Goal: Navigation & Orientation: Understand site structure

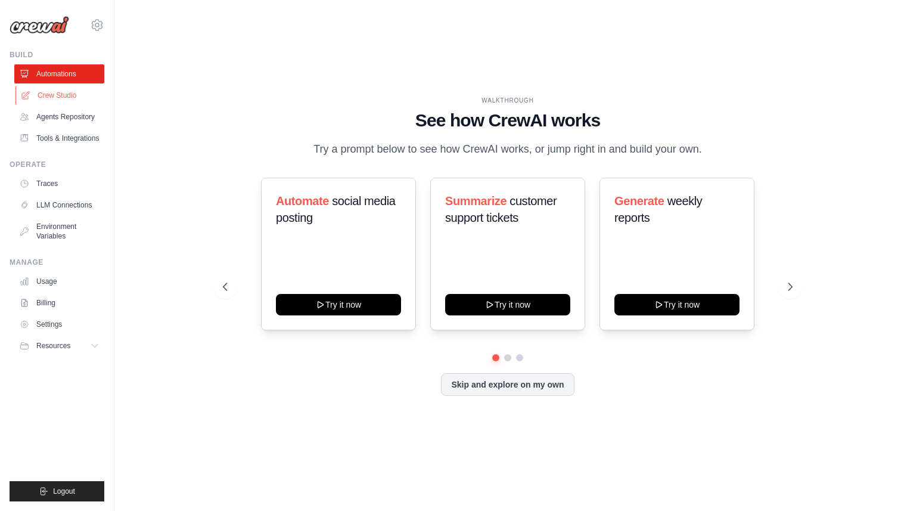
click at [60, 102] on link "Crew Studio" at bounding box center [60, 95] width 90 height 19
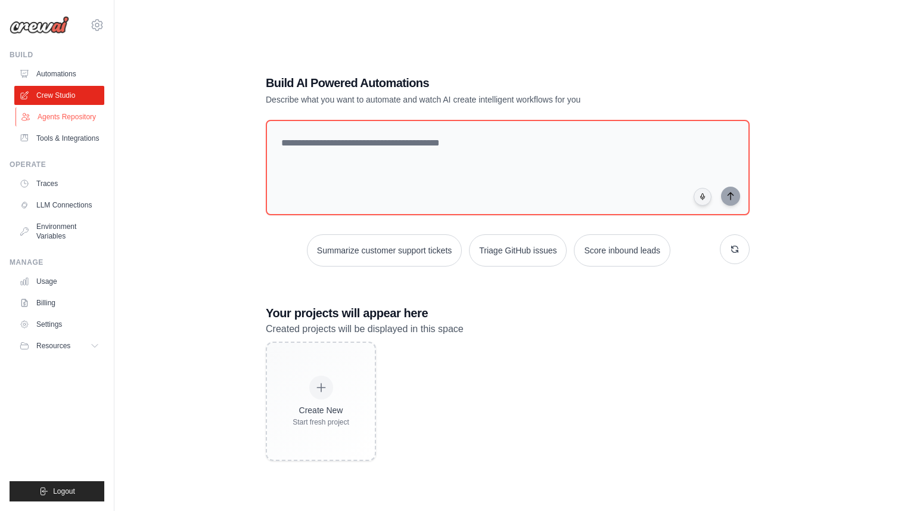
click at [86, 116] on link "Agents Repository" at bounding box center [60, 116] width 90 height 19
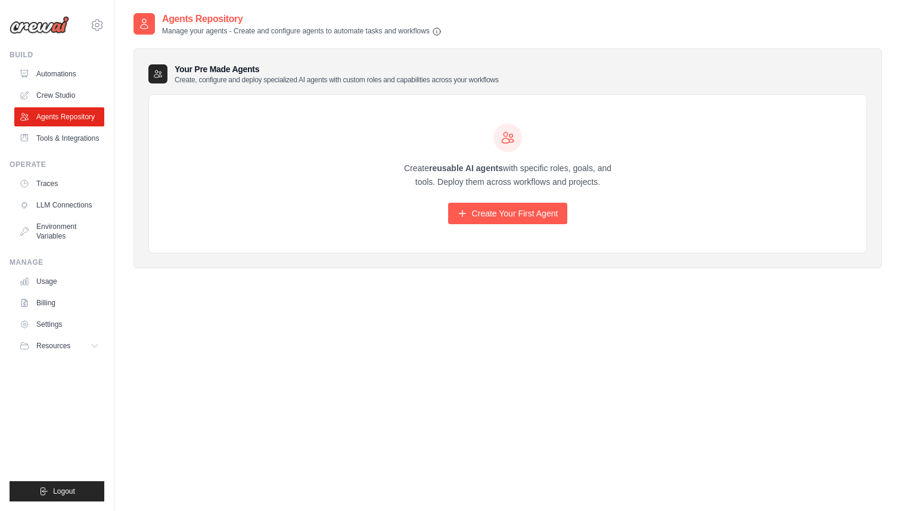
click at [210, 69] on h3 "Your Pre Made Agents Create, configure and deploy specialized AI agents with cu…" at bounding box center [337, 73] width 324 height 21
drag, startPoint x: 210, startPoint y: 69, endPoint x: 210, endPoint y: 77, distance: 8.4
click at [210, 77] on h3 "Your Pre Made Agents Create, configure and deploy specialized AI agents with cu…" at bounding box center [337, 73] width 324 height 21
click at [210, 77] on p "Create, configure and deploy specialized AI agents with custom roles and capabi…" at bounding box center [337, 80] width 324 height 10
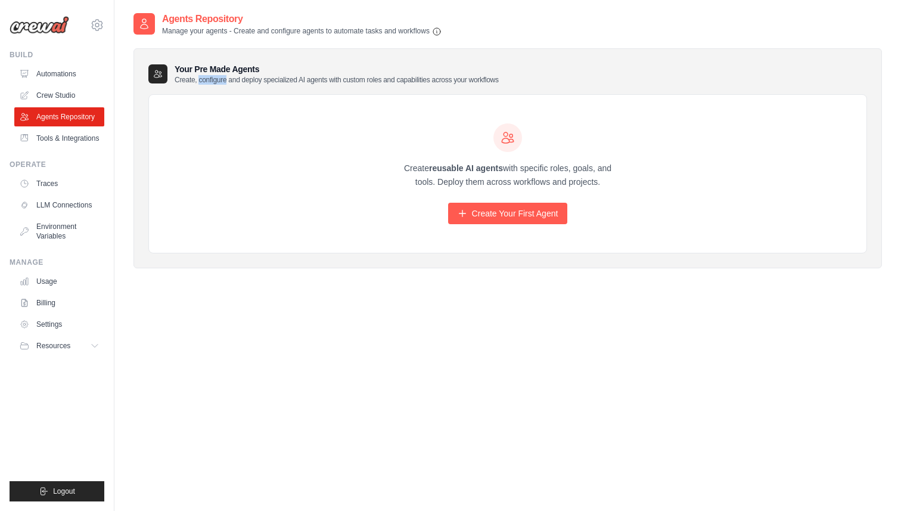
click at [210, 77] on p "Create, configure and deploy specialized AI agents with custom roles and capabi…" at bounding box center [337, 80] width 324 height 10
click at [210, 73] on h3 "Your Pre Made Agents Create, configure and deploy specialized AI agents with cu…" at bounding box center [337, 73] width 324 height 21
drag, startPoint x: 210, startPoint y: 73, endPoint x: 207, endPoint y: 80, distance: 8.3
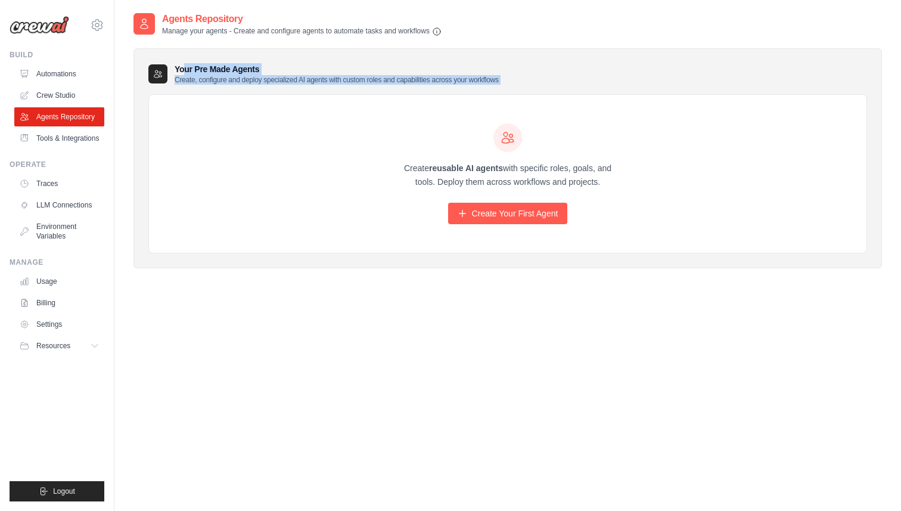
click at [207, 80] on h3 "Your Pre Made Agents Create, configure and deploy specialized AI agents with cu…" at bounding box center [337, 73] width 324 height 21
click at [217, 68] on h3 "Your Pre Made Agents Create, configure and deploy specialized AI agents with cu…" at bounding box center [337, 73] width 324 height 21
drag, startPoint x: 217, startPoint y: 68, endPoint x: 217, endPoint y: 75, distance: 7.2
click at [217, 75] on h3 "Your Pre Made Agents Create, configure and deploy specialized AI agents with cu…" at bounding box center [337, 73] width 324 height 21
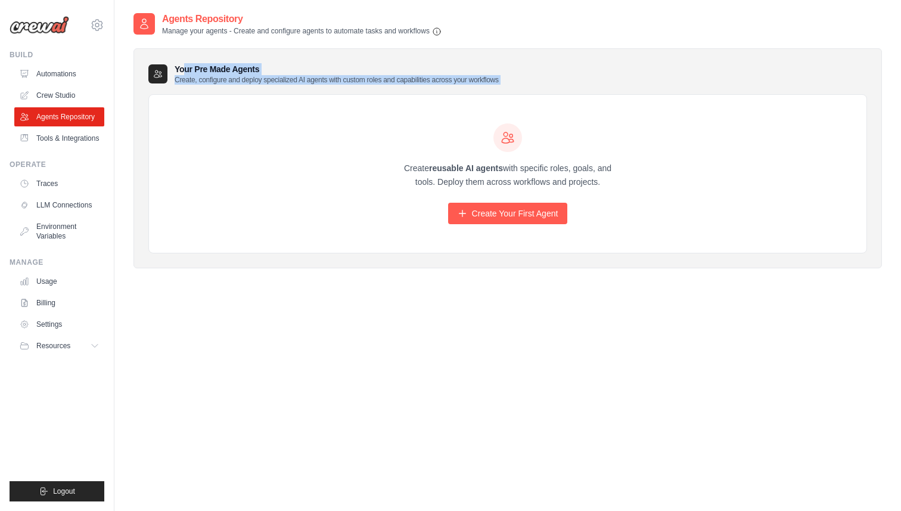
click at [222, 69] on h3 "Your Pre Made Agents Create, configure and deploy specialized AI agents with cu…" at bounding box center [337, 73] width 324 height 21
click at [222, 75] on h3 "Your Pre Made Agents Create, configure and deploy specialized AI agents with cu…" at bounding box center [337, 73] width 324 height 21
click at [228, 29] on p "Manage your agents - Create and configure agents to automate tasks and workflows" at bounding box center [301, 31] width 279 height 10
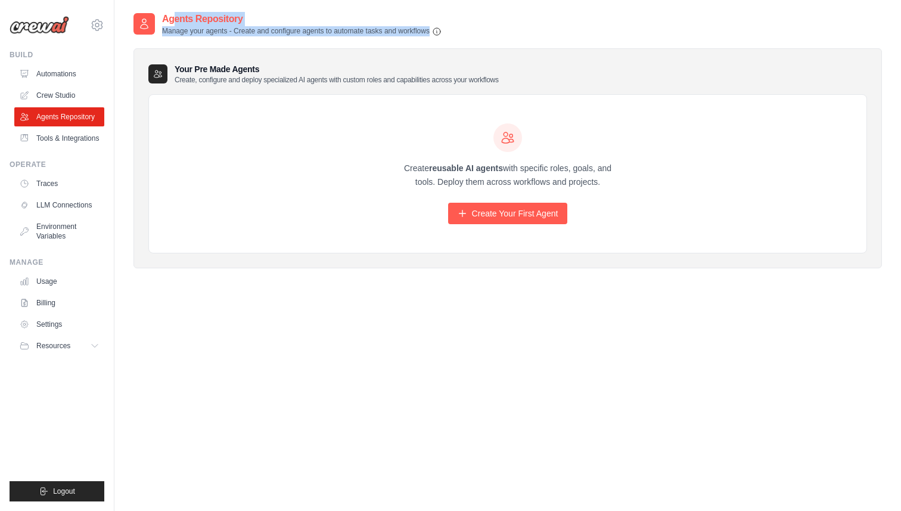
drag, startPoint x: 228, startPoint y: 29, endPoint x: 229, endPoint y: 21, distance: 8.4
click at [229, 21] on div "Agents Repository Manage your agents - Create and configure agents to automate …" at bounding box center [301, 24] width 279 height 24
click at [228, 34] on p "Manage your agents - Create and configure agents to automate tasks and workflows" at bounding box center [301, 31] width 279 height 10
drag, startPoint x: 228, startPoint y: 34, endPoint x: 231, endPoint y: 23, distance: 11.0
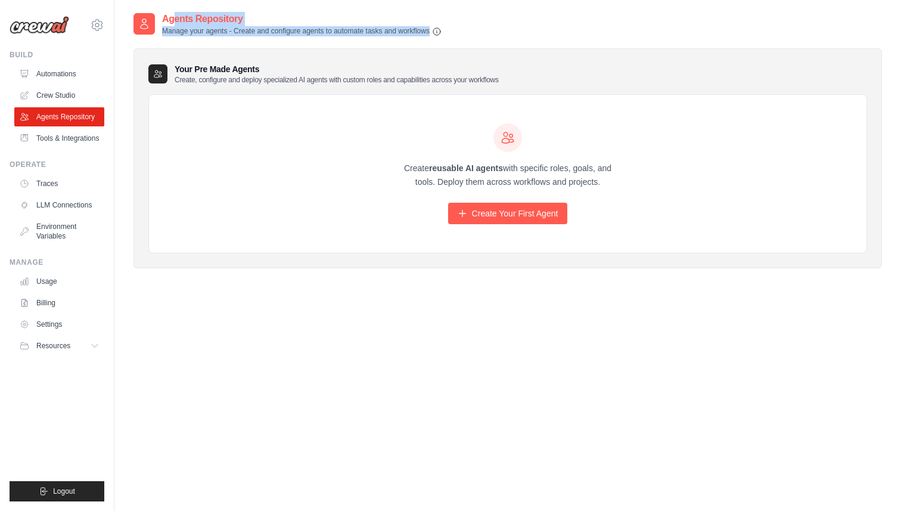
click at [231, 23] on div "Agents Repository Manage your agents - Create and configure agents to automate …" at bounding box center [301, 24] width 279 height 24
click at [212, 71] on h3 "Your Pre Made Agents Create, configure and deploy specialized AI agents with cu…" at bounding box center [337, 73] width 324 height 21
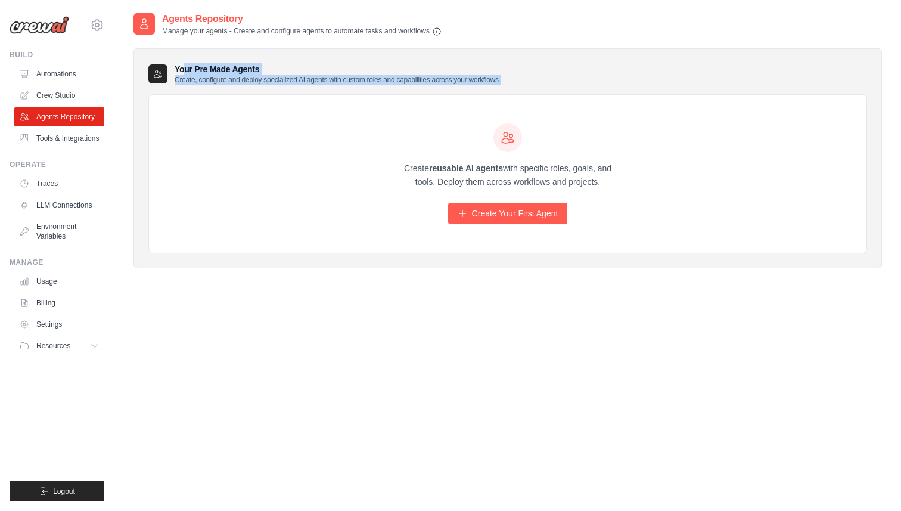
drag, startPoint x: 212, startPoint y: 71, endPoint x: 212, endPoint y: 79, distance: 7.1
click at [212, 79] on h3 "Your Pre Made Agents Create, configure and deploy specialized AI agents with cu…" at bounding box center [337, 73] width 324 height 21
click at [212, 79] on p "Create, configure and deploy specialized AI agents with custom roles and capabi…" at bounding box center [337, 80] width 324 height 10
click at [62, 136] on link "Tools & Integrations" at bounding box center [60, 138] width 90 height 19
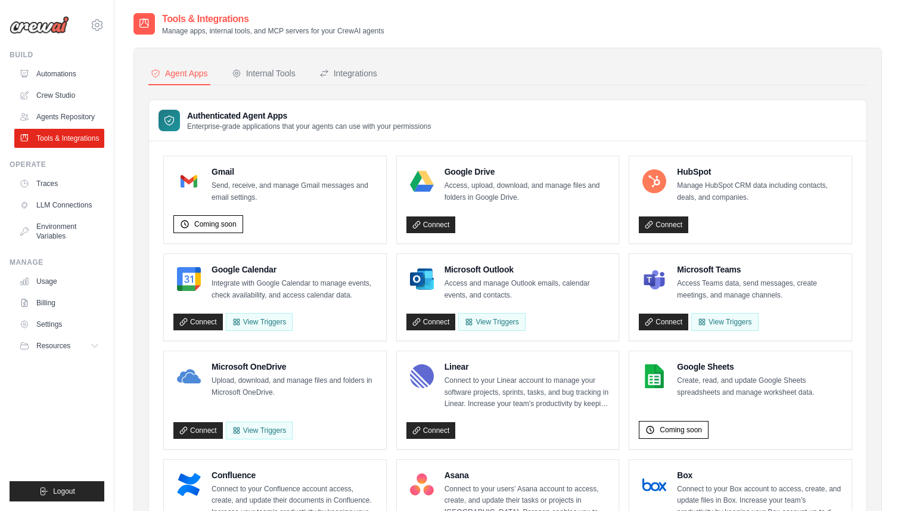
click at [195, 130] on p "Enterprise-grade applications that your agents can use with your permissions" at bounding box center [309, 127] width 244 height 10
drag, startPoint x: 195, startPoint y: 130, endPoint x: 414, endPoint y: 123, distance: 219.4
click at [414, 123] on p "Enterprise-grade applications that your agents can use with your permissions" at bounding box center [309, 127] width 244 height 10
click at [263, 78] on div "Internal Tools" at bounding box center [264, 73] width 64 height 12
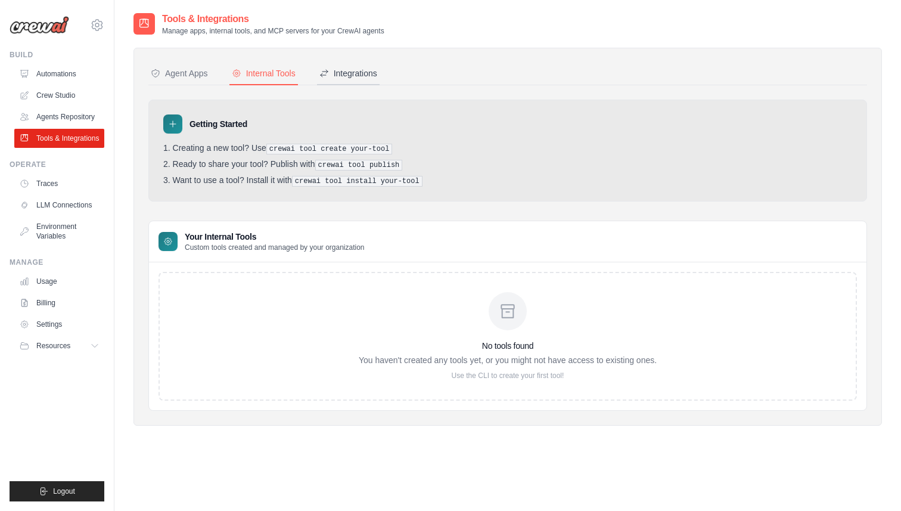
click at [346, 74] on div "Integrations" at bounding box center [348, 73] width 58 height 12
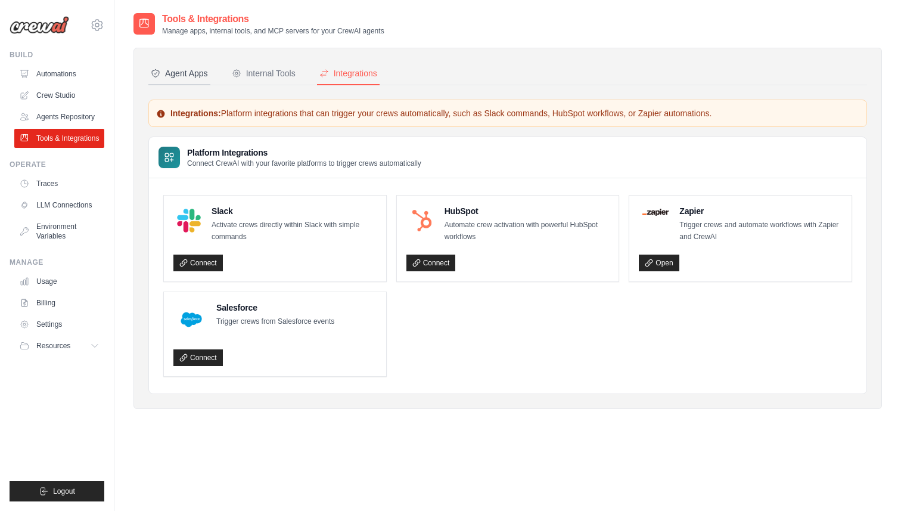
click at [200, 71] on div "Agent Apps" at bounding box center [179, 73] width 57 height 12
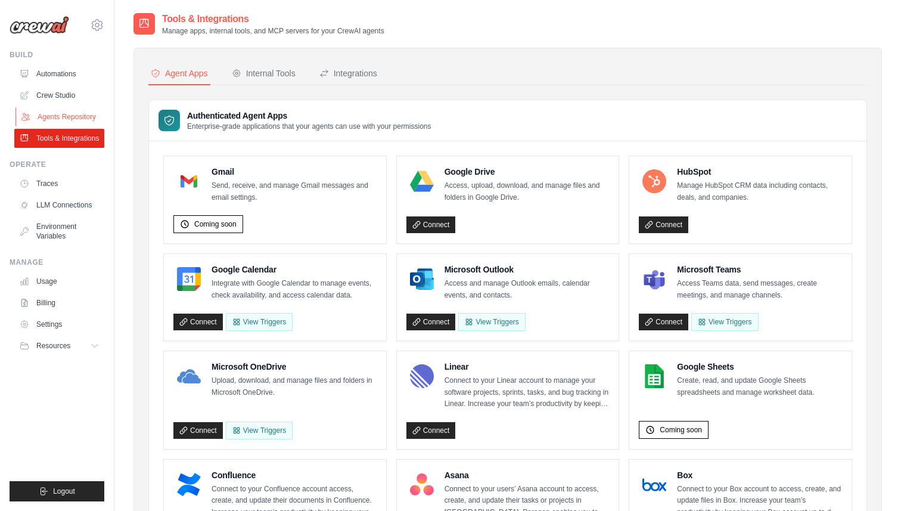
click at [74, 117] on link "Agents Repository" at bounding box center [60, 116] width 90 height 19
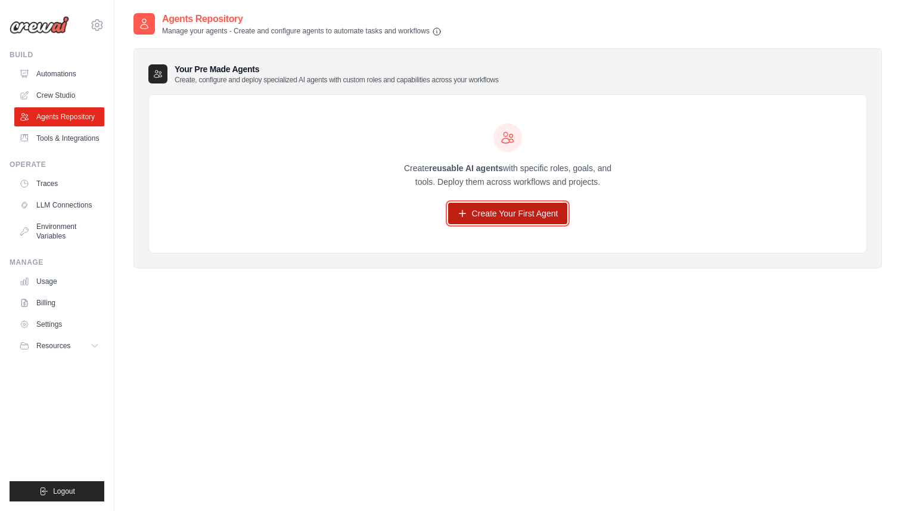
click at [461, 216] on icon at bounding box center [463, 214] width 10 height 10
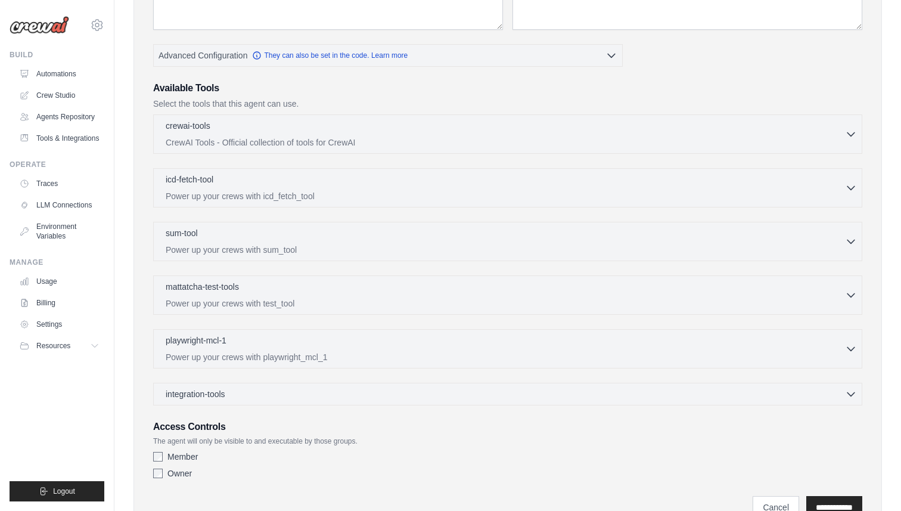
scroll to position [273, 0]
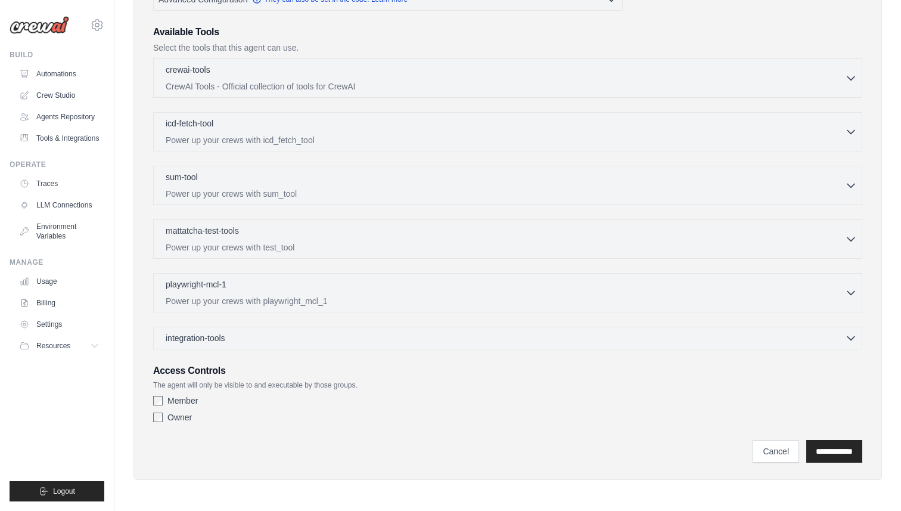
click at [189, 383] on p "The agent will only be visible to and executable by those groups." at bounding box center [507, 385] width 709 height 10
click at [228, 386] on p "The agent will only be visible to and executable by those groups." at bounding box center [507, 385] width 709 height 10
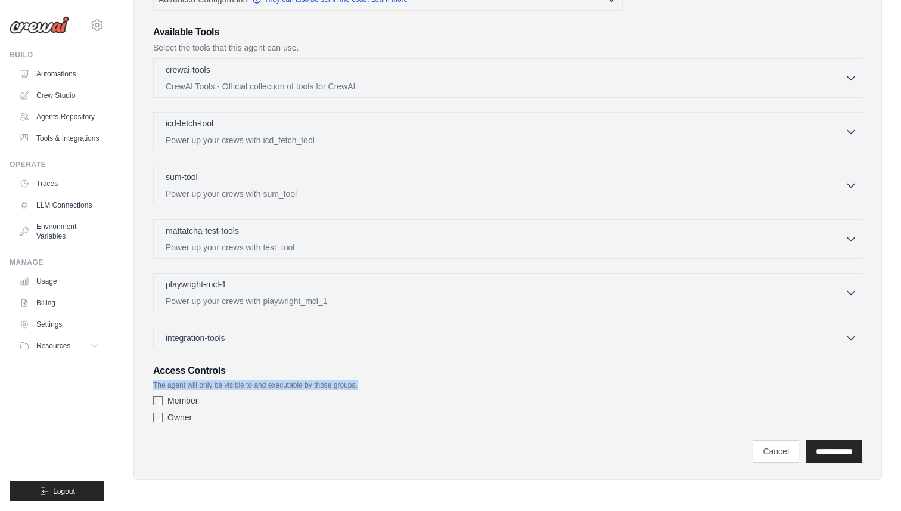
click at [228, 386] on p "The agent will only be visible to and executable by those groups." at bounding box center [507, 385] width 709 height 10
click at [200, 364] on h3 "Access Controls" at bounding box center [507, 370] width 709 height 14
click at [225, 360] on div "Role Goal [GEOGRAPHIC_DATA] Advanced Configuration They can also be set in the …" at bounding box center [507, 133] width 709 height 590
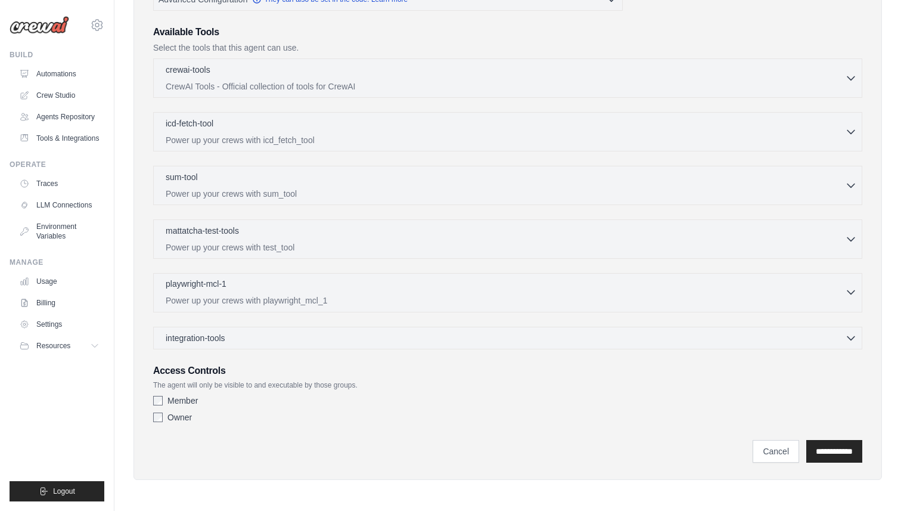
click at [231, 300] on p "Power up your crews with playwright_mcl_1" at bounding box center [505, 300] width 679 height 12
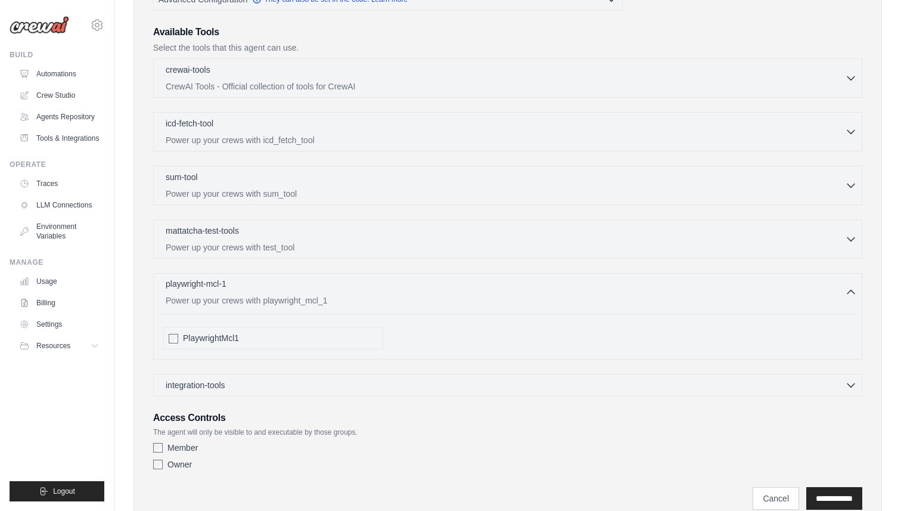
click at [231, 300] on p "Power up your crews with playwright_mcl_1" at bounding box center [505, 300] width 679 height 12
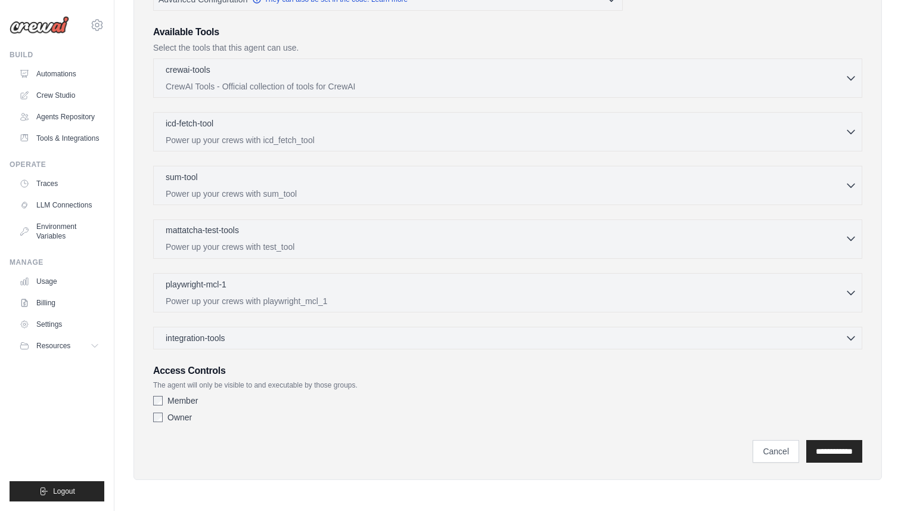
click at [245, 253] on div "mattatcha-test-tools 0 selected Power up your crews with test_tool" at bounding box center [507, 238] width 709 height 39
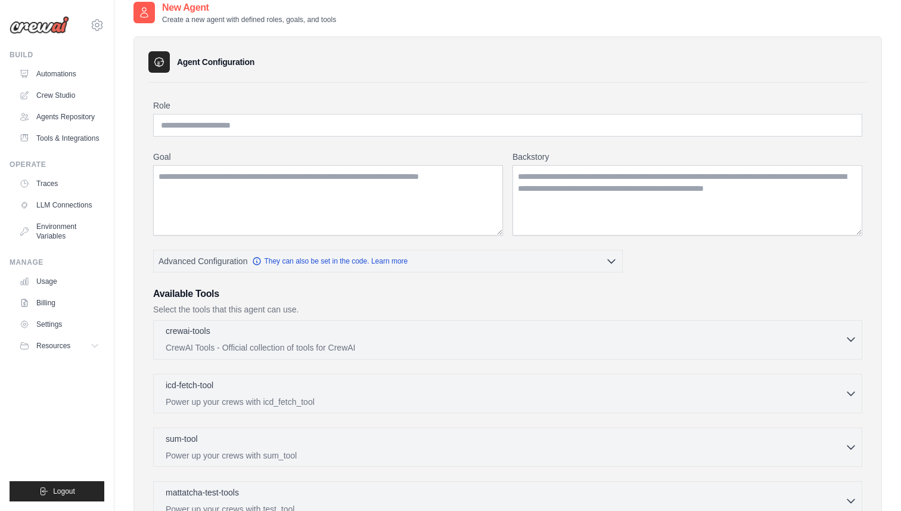
scroll to position [0, 0]
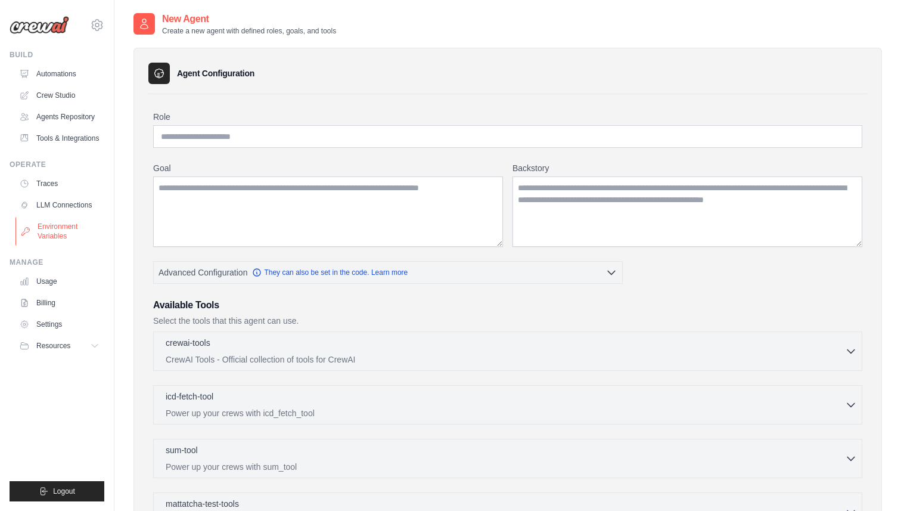
click at [65, 224] on link "Environment Variables" at bounding box center [60, 231] width 90 height 29
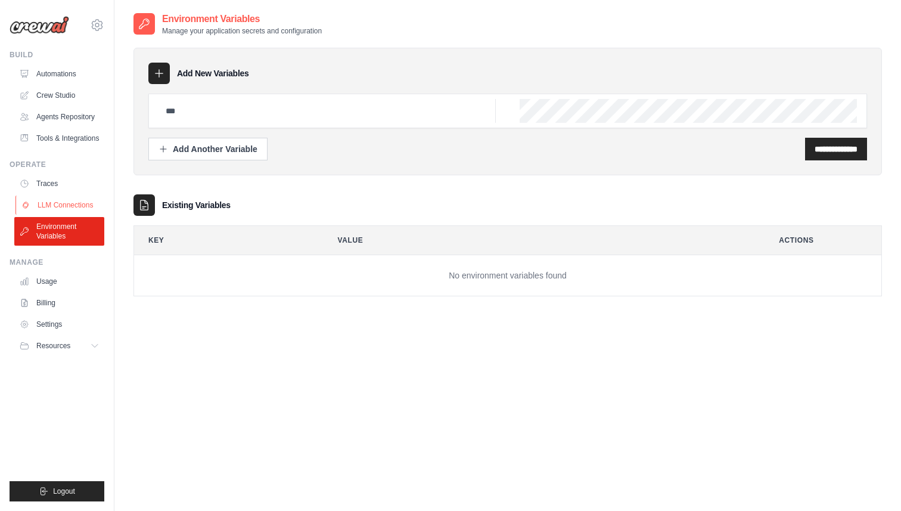
click at [73, 203] on link "LLM Connections" at bounding box center [60, 204] width 90 height 19
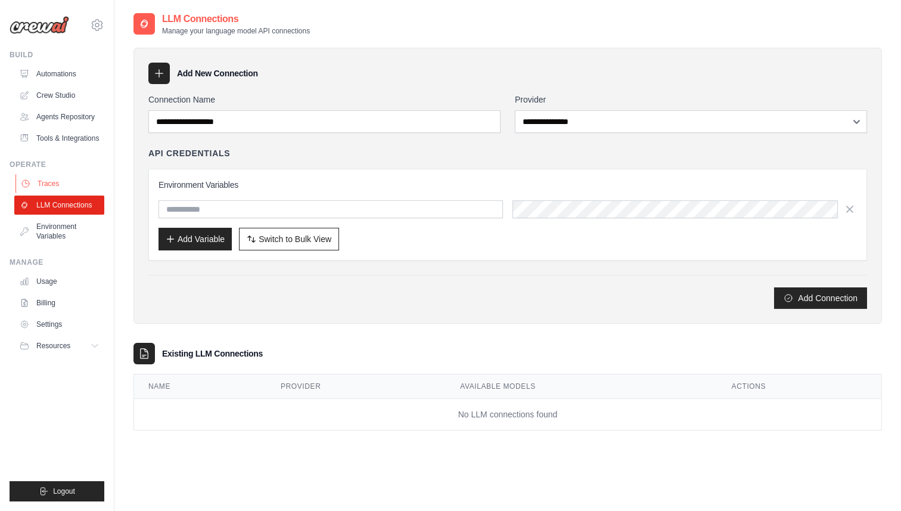
click at [73, 181] on link "Traces" at bounding box center [60, 183] width 90 height 19
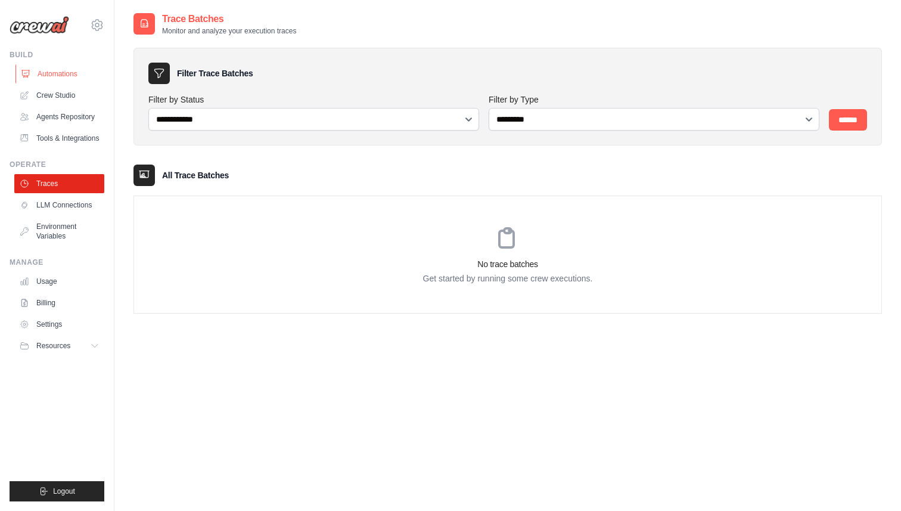
click at [76, 70] on link "Automations" at bounding box center [60, 73] width 90 height 19
